Goal: Browse casually: Explore the website without a specific task or goal

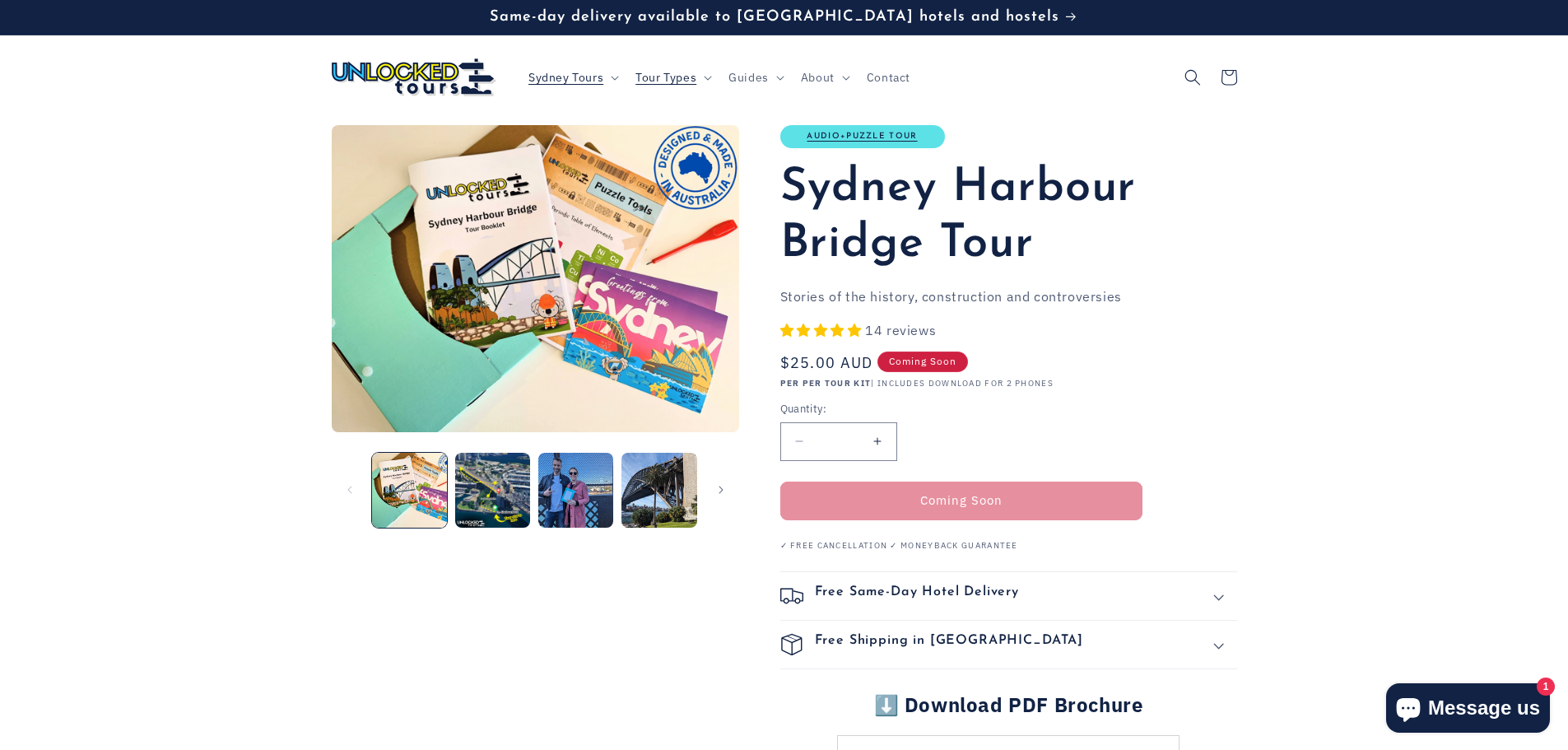
click at [473, 503] on button "Load image 2 in gallery view" at bounding box center [493, 490] width 75 height 75
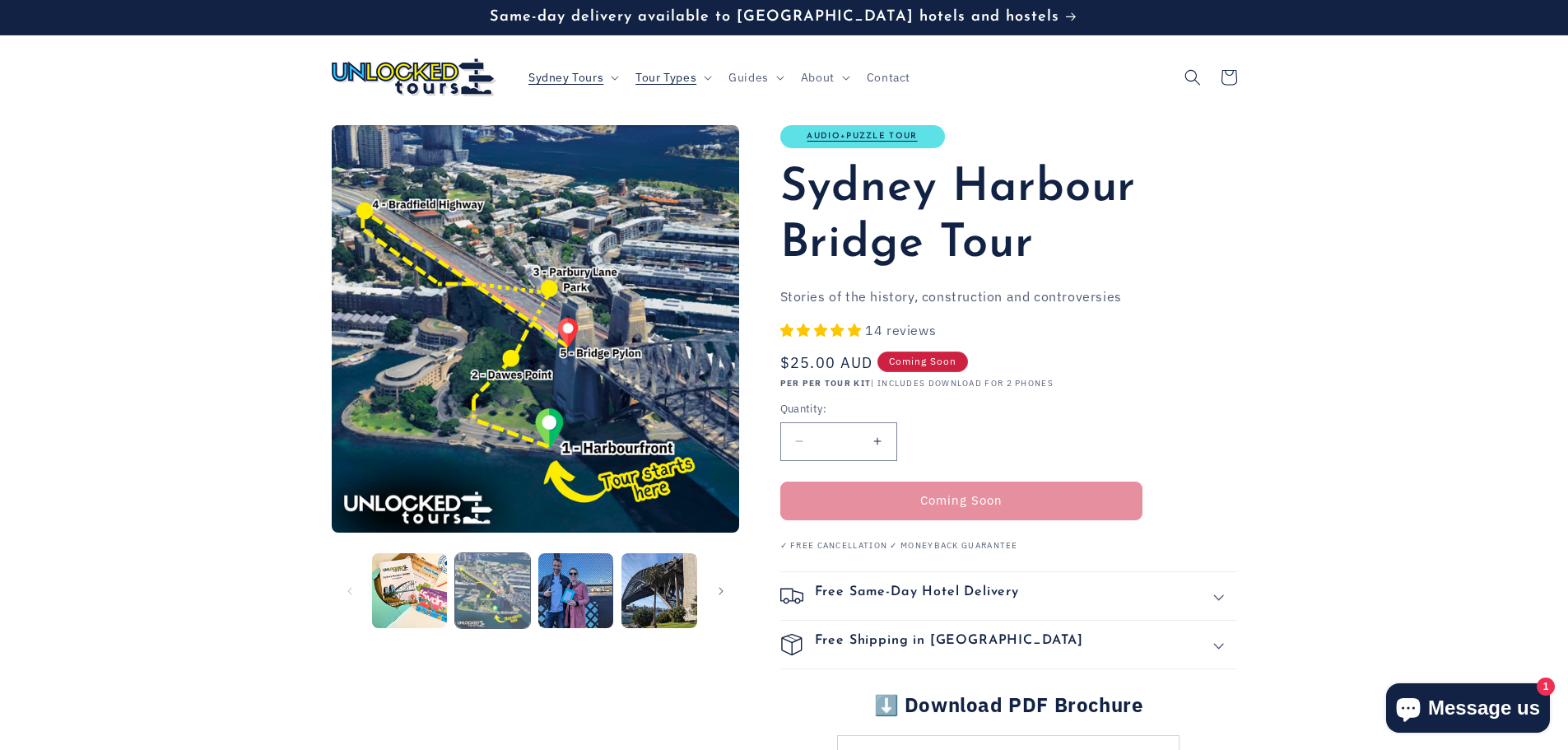
click at [519, 600] on button "Load image 2 in gallery view" at bounding box center [493, 590] width 75 height 75
click at [562, 596] on button "Load image 3 in gallery view" at bounding box center [575, 590] width 75 height 75
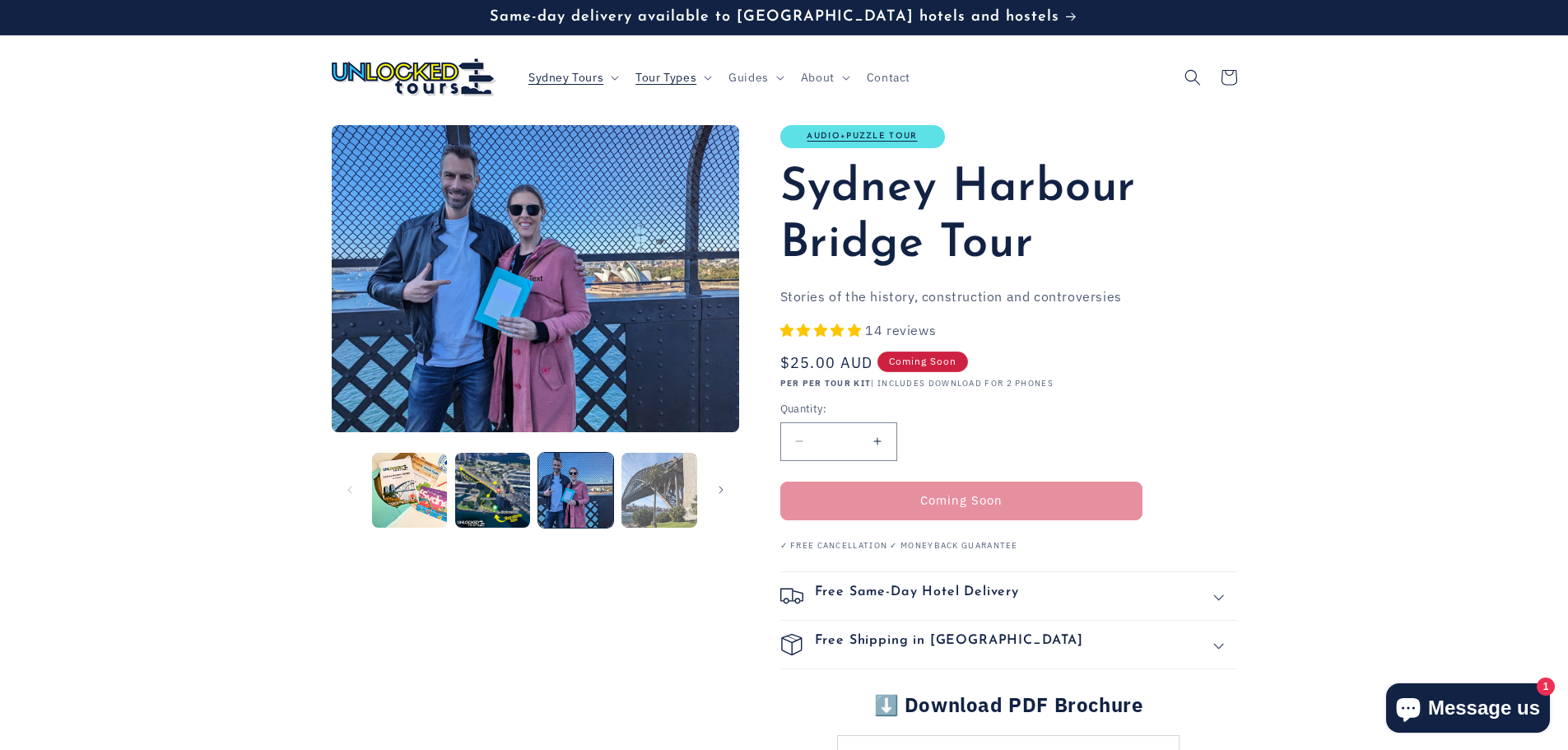
click at [650, 489] on button "Load image 4 in gallery view" at bounding box center [659, 490] width 75 height 75
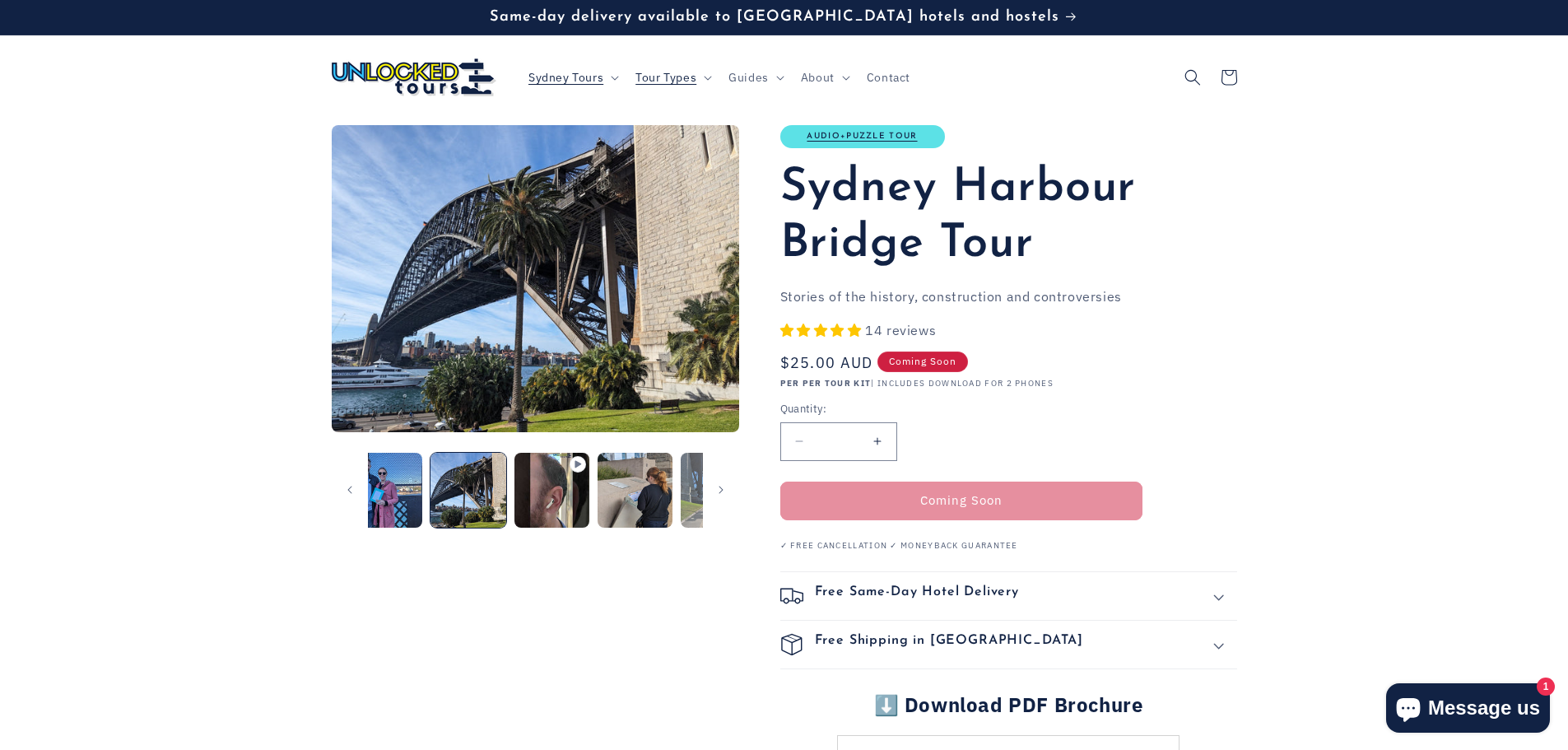
scroll to position [0, 250]
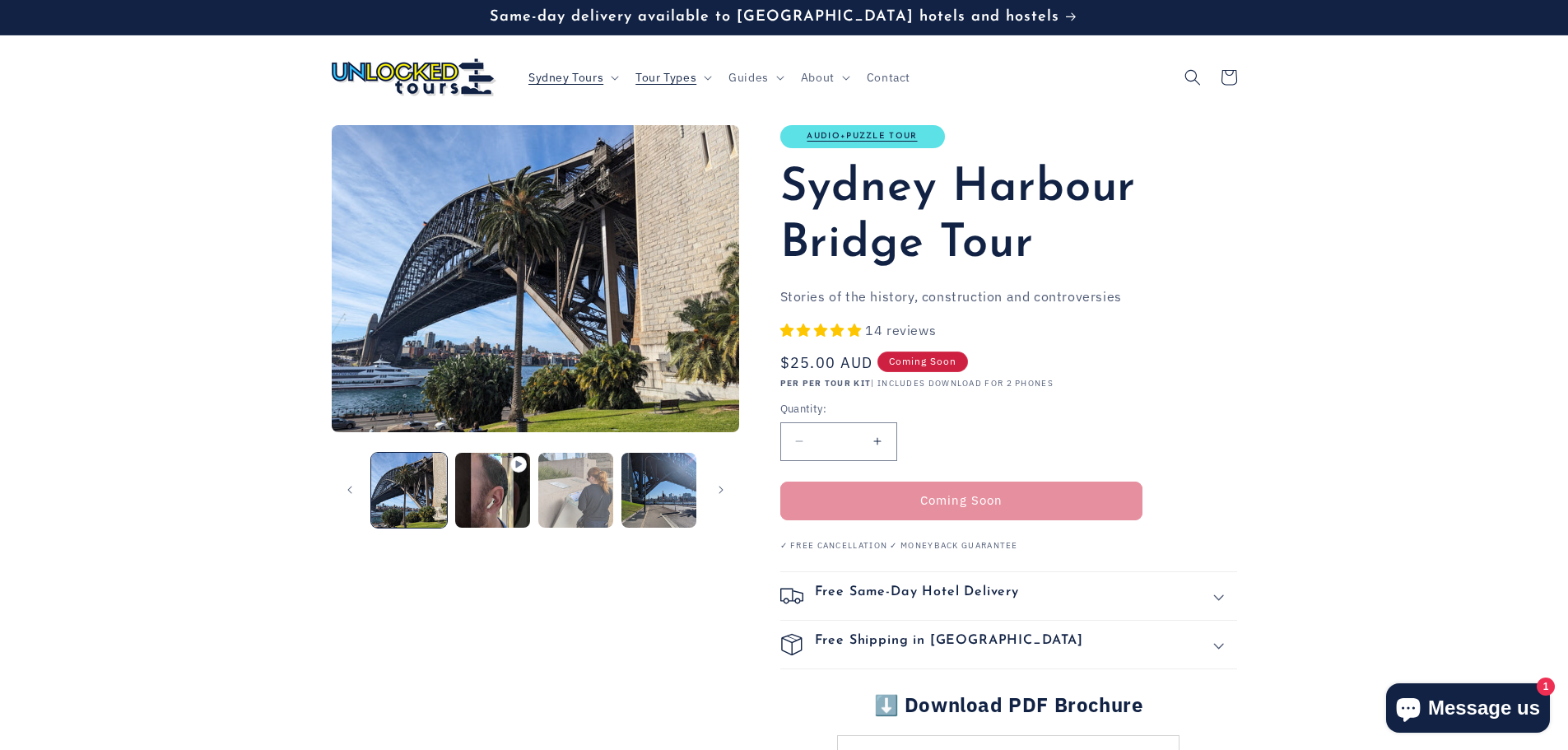
click at [596, 494] on button "Load image 5 in gallery view" at bounding box center [575, 490] width 75 height 75
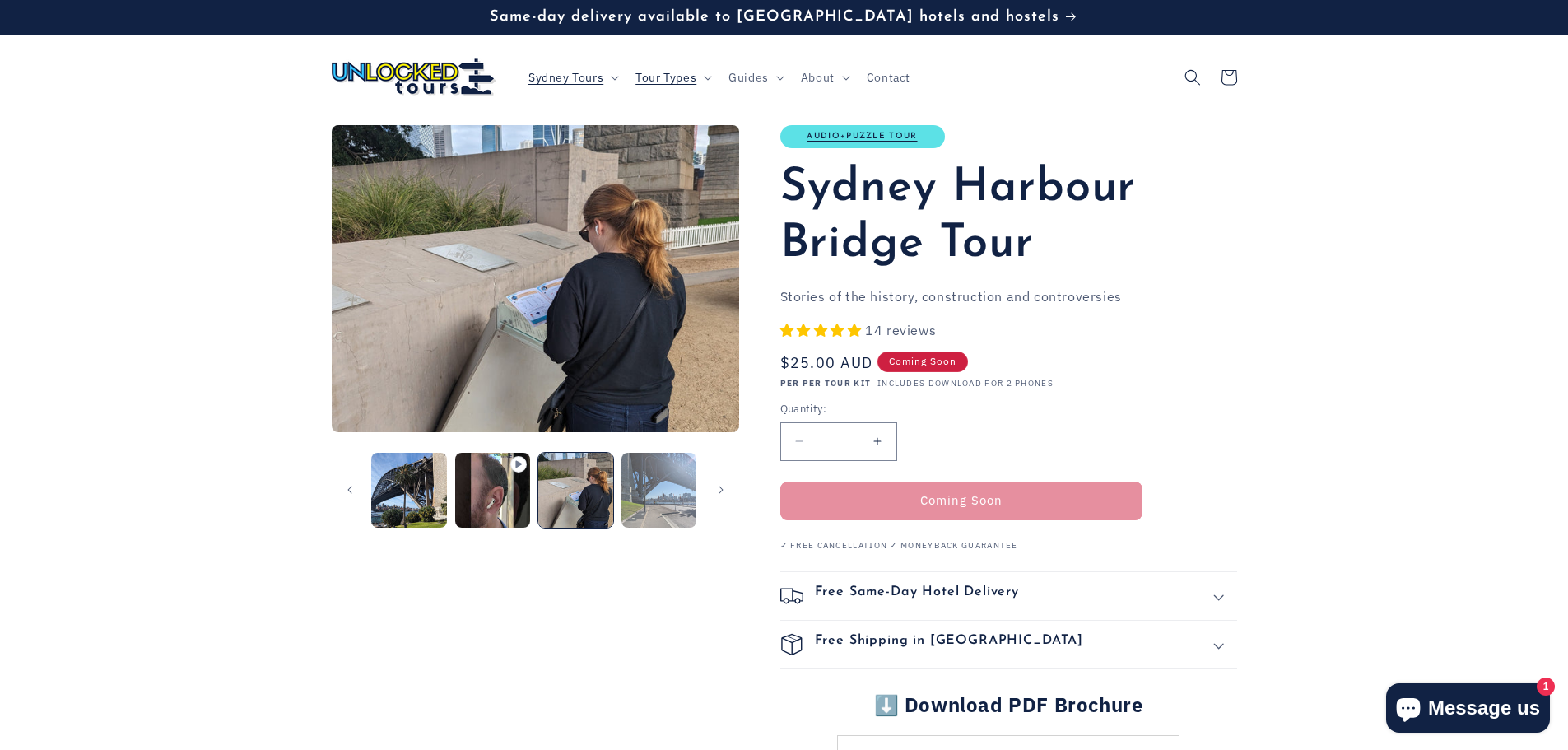
click at [654, 495] on button "Load image 6 in gallery view" at bounding box center [659, 490] width 75 height 75
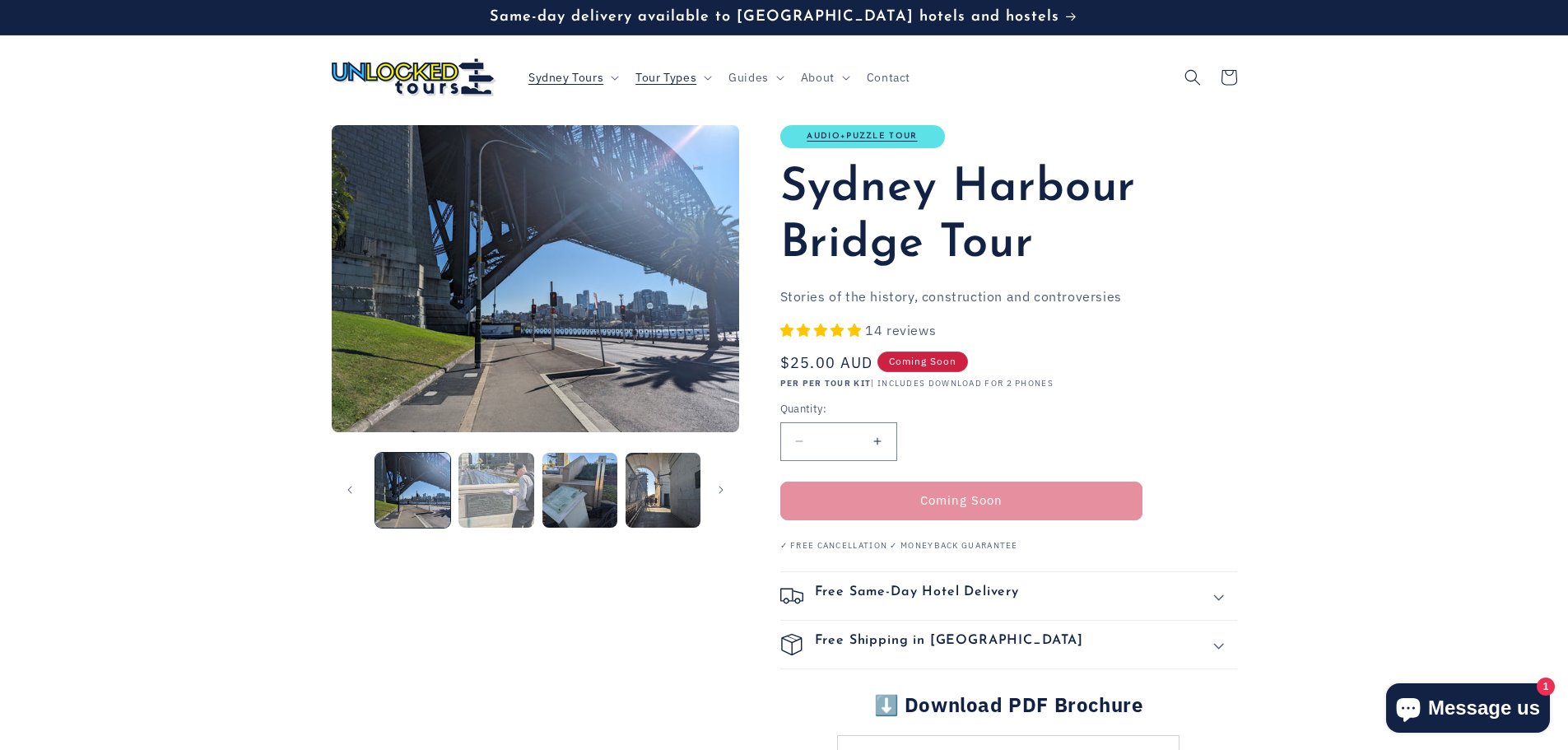
scroll to position [0, 501]
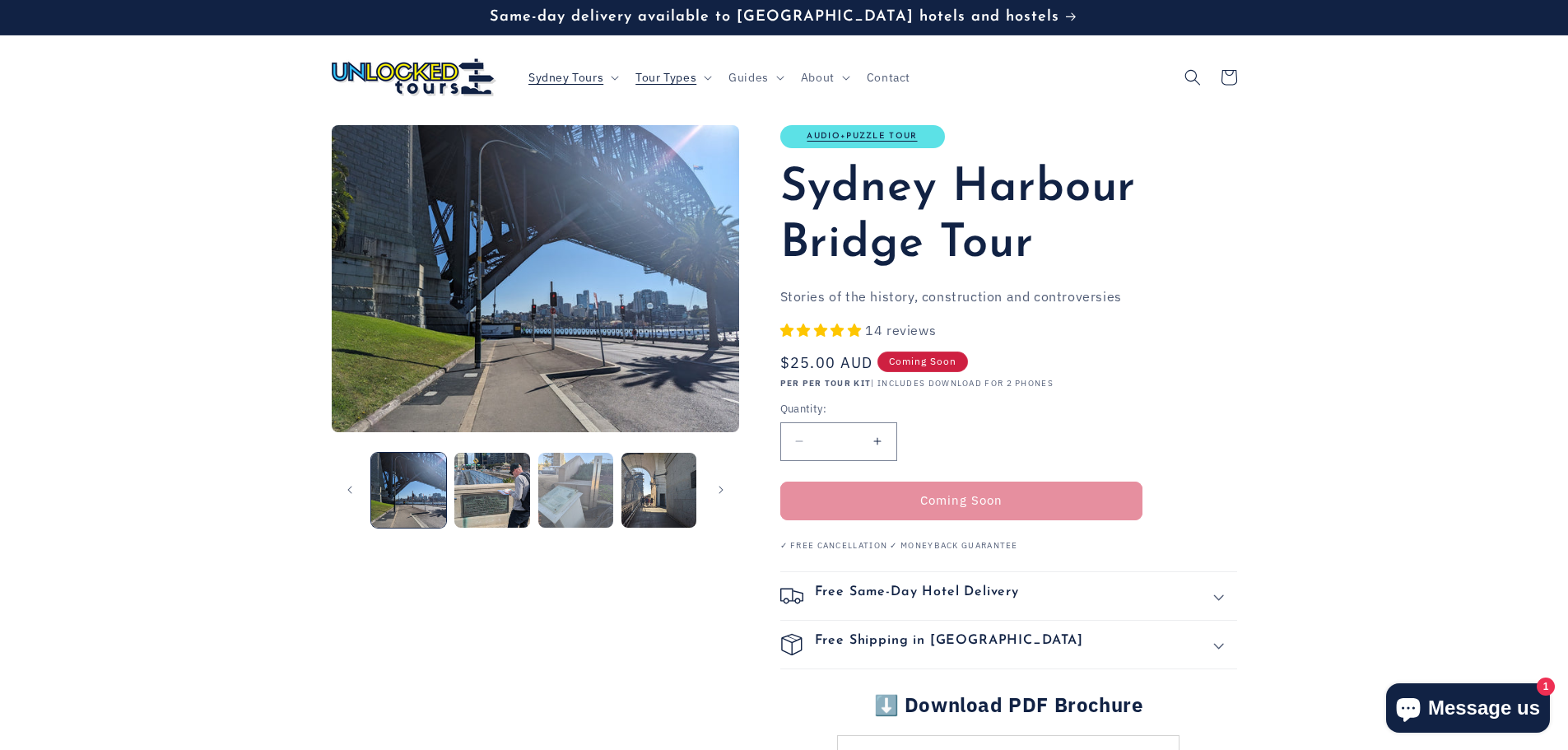
click at [557, 486] on button "Load image 8 in gallery view" at bounding box center [575, 490] width 75 height 75
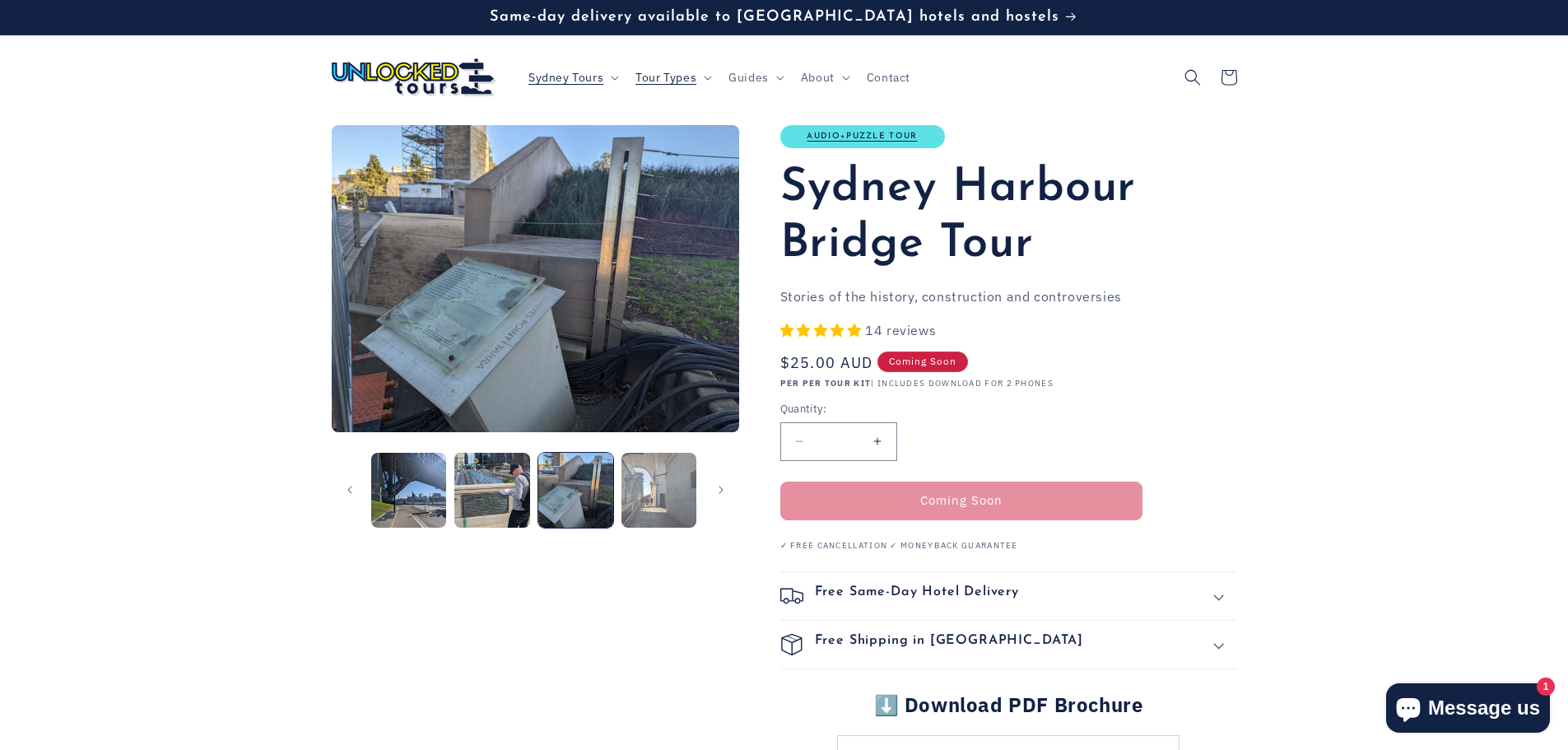
click at [646, 489] on button "Load image 9 in gallery view" at bounding box center [659, 490] width 75 height 75
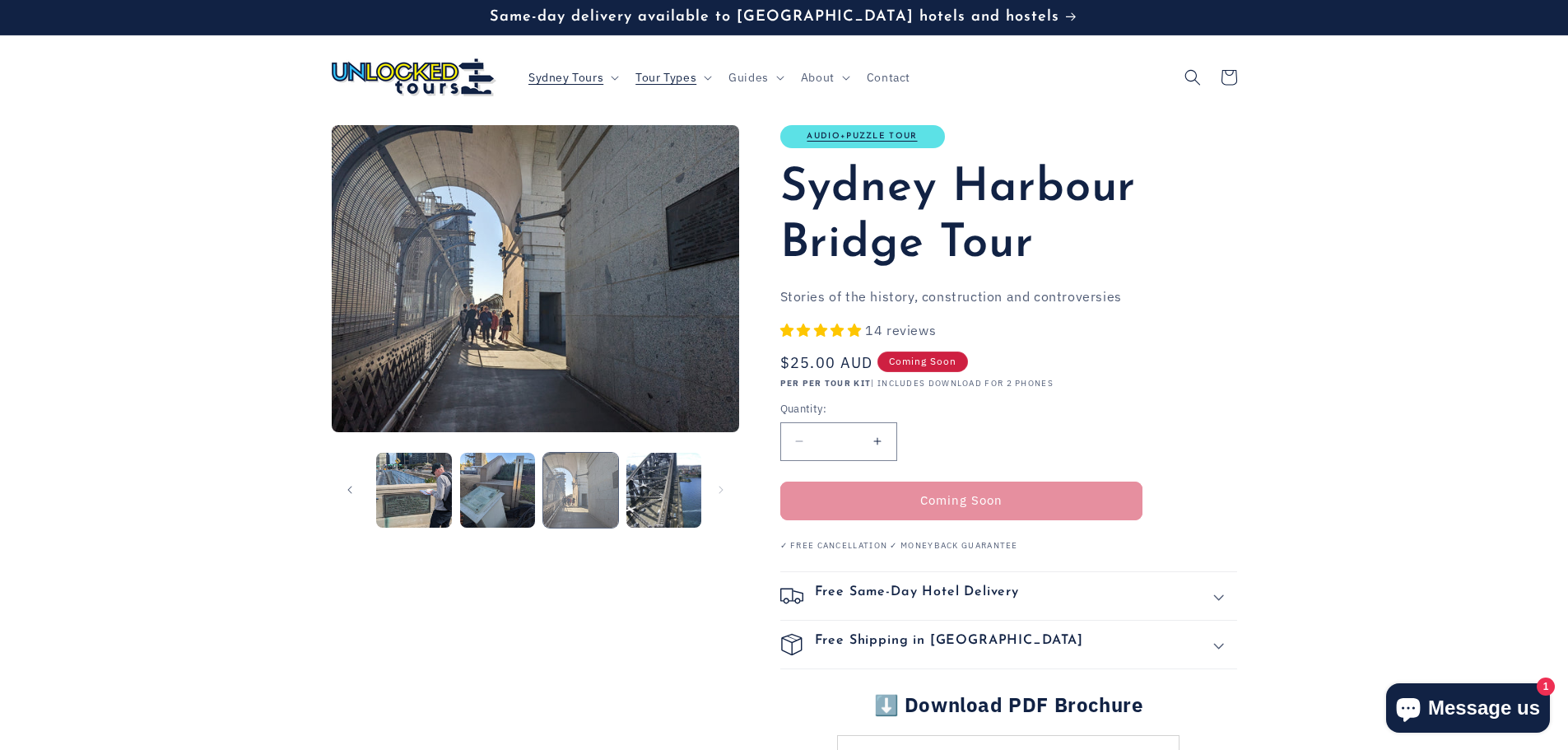
scroll to position [0, 581]
click at [646, 489] on button "Load image 10 in gallery view" at bounding box center [661, 490] width 75 height 75
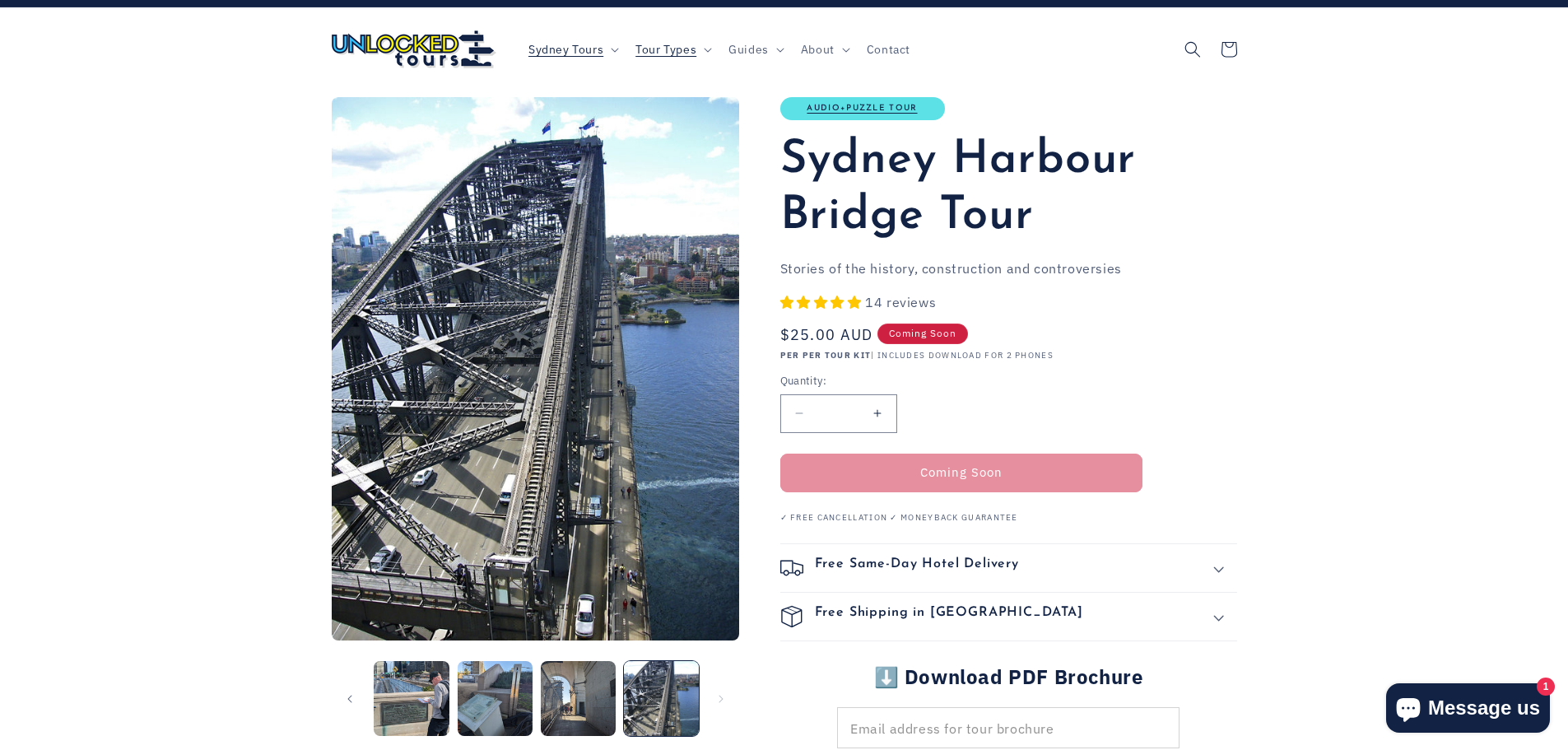
scroll to position [0, 0]
